Goal: Task Accomplishment & Management: Complete application form

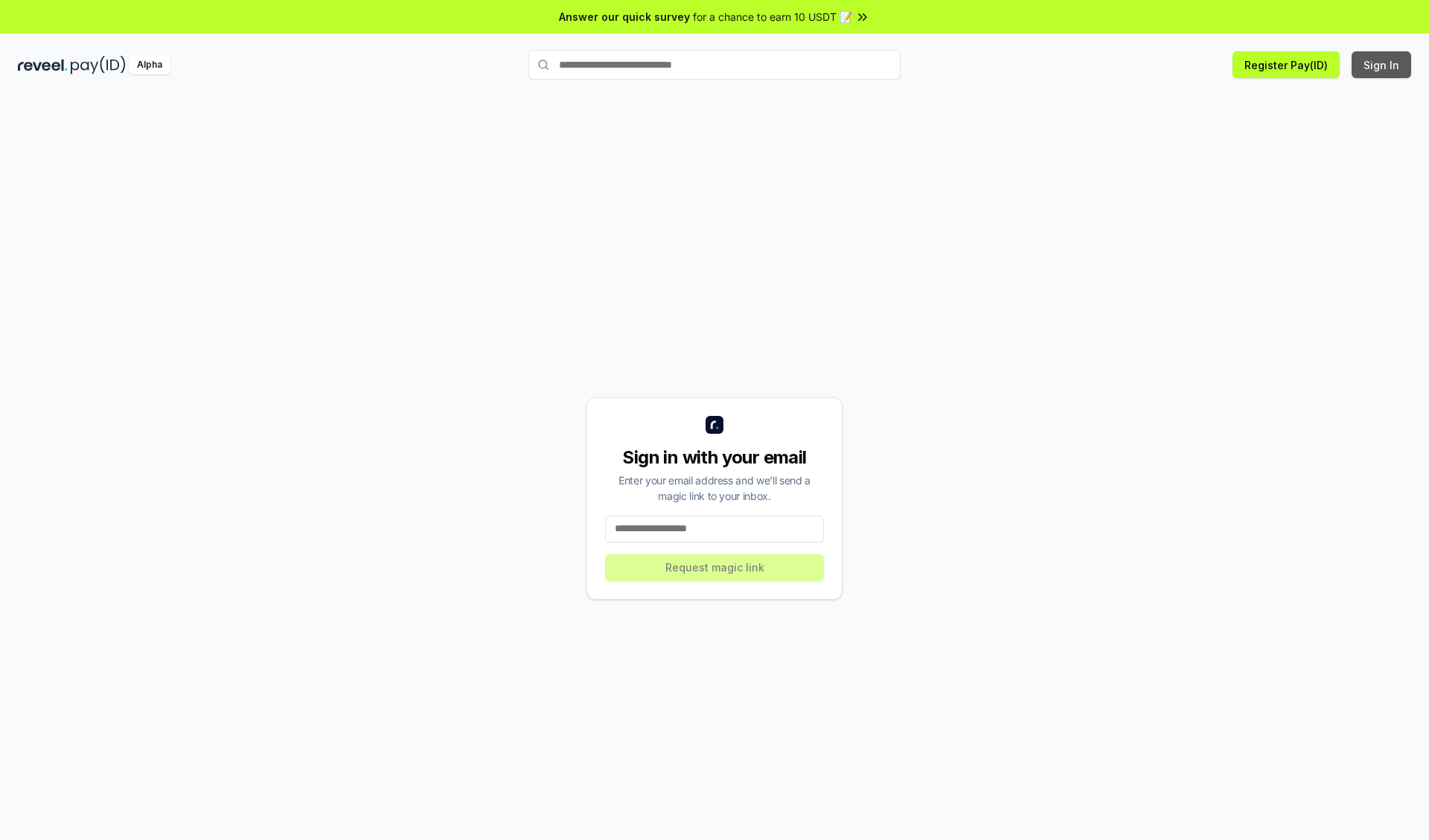
click at [1382, 65] on button "Sign In" at bounding box center [1382, 65] width 60 height 27
type input "**********"
click at [715, 567] on button "Request magic link" at bounding box center [714, 568] width 219 height 27
